Goal: Transaction & Acquisition: Purchase product/service

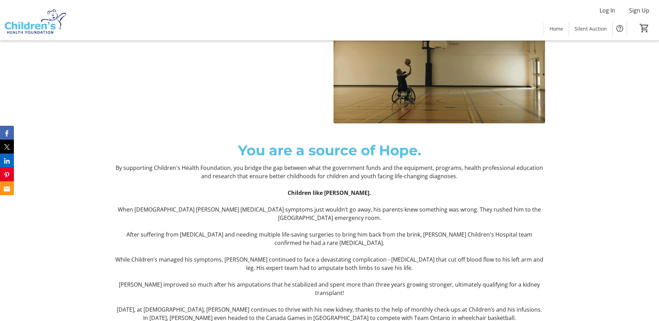
scroll to position [521, 0]
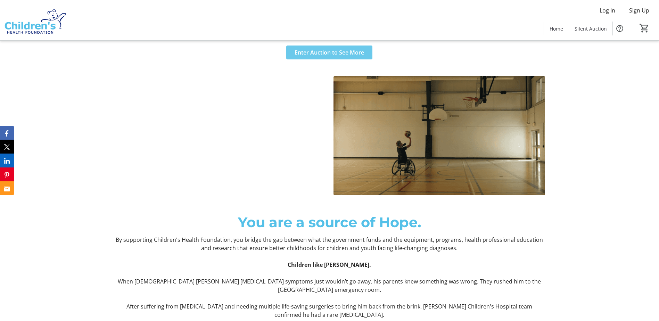
click at [328, 57] on span at bounding box center [329, 52] width 86 height 17
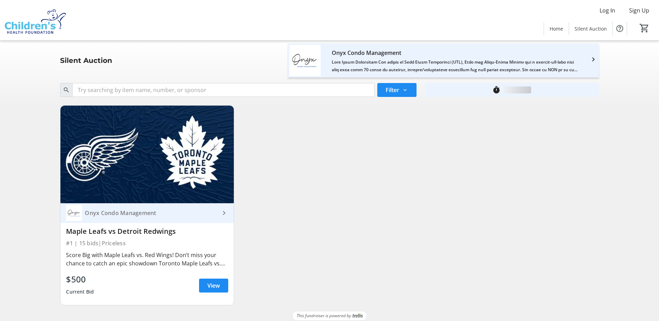
scroll to position [5, 0]
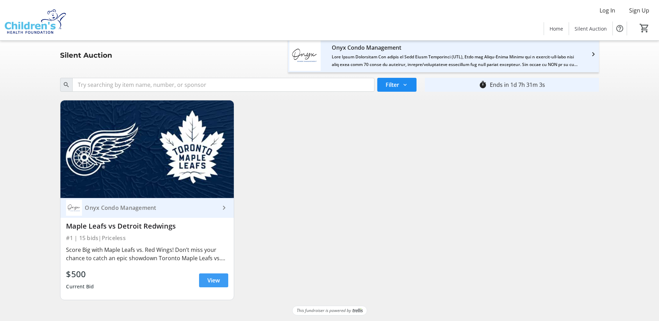
click at [213, 282] on span "View" at bounding box center [213, 280] width 13 height 8
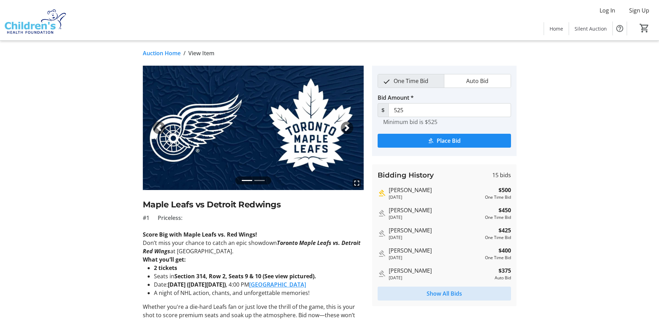
click at [449, 291] on span "Show All Bids" at bounding box center [444, 293] width 35 height 8
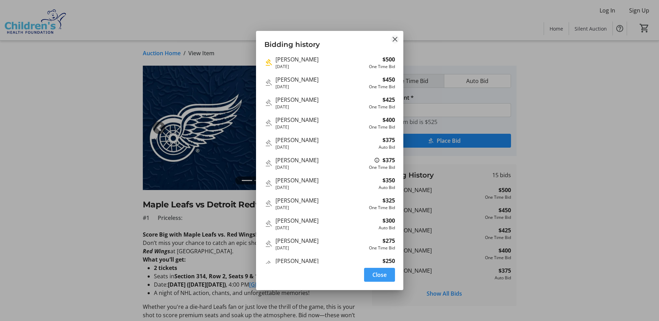
click at [396, 38] on mat-icon "Close" at bounding box center [395, 39] width 8 height 8
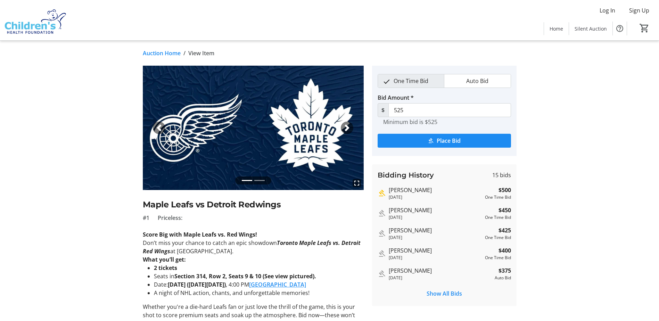
click at [261, 160] on img at bounding box center [253, 128] width 221 height 124
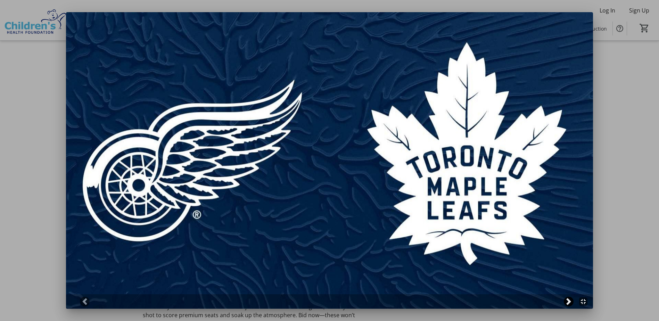
click at [572, 304] on span at bounding box center [568, 301] width 7 height 7
